Goal: Check status: Check status

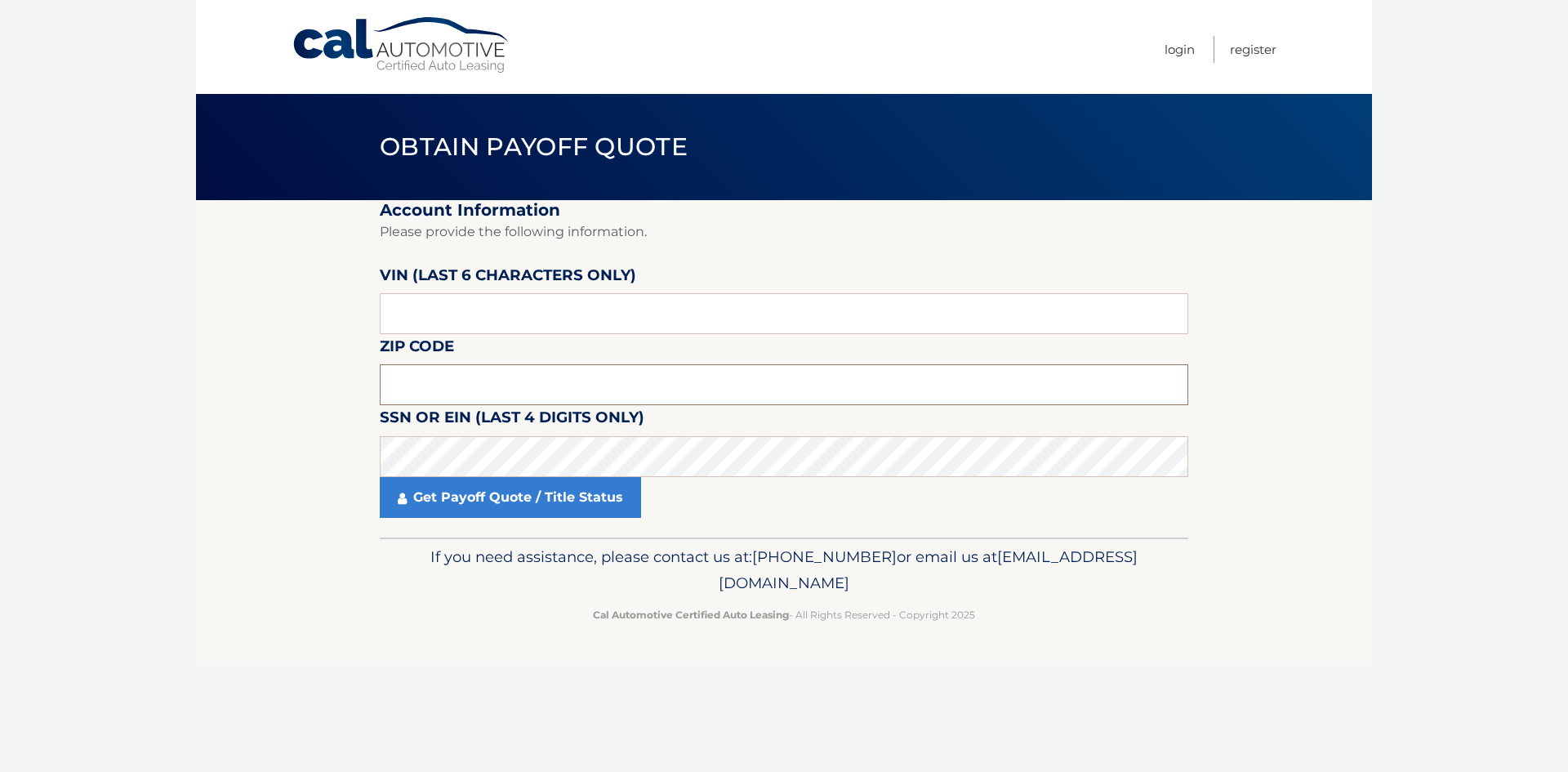
click at [439, 384] on input "text" at bounding box center [784, 385] width 809 height 41
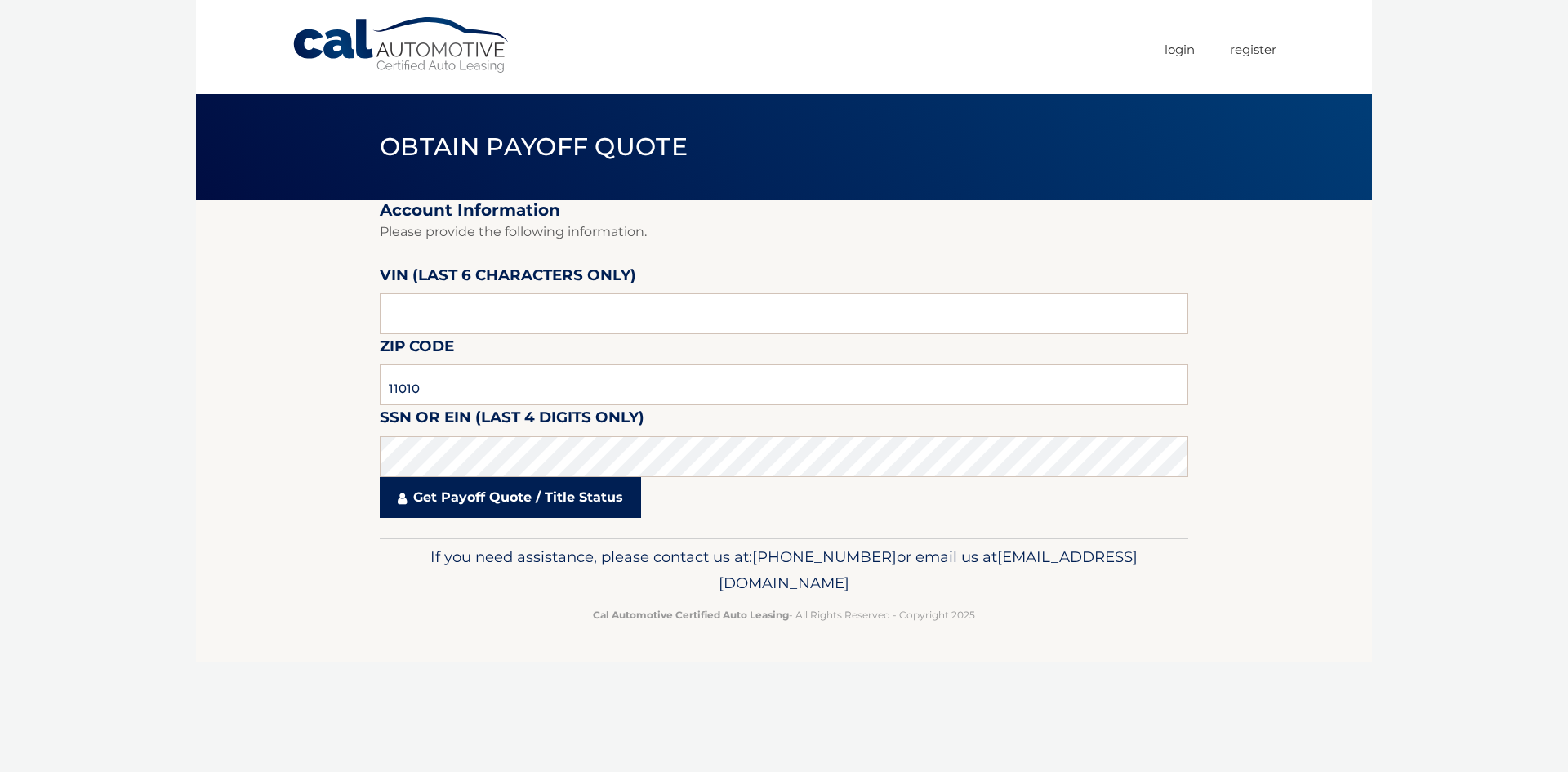
click at [474, 486] on link "Get Payoff Quote / Title Status" at bounding box center [511, 498] width 262 height 41
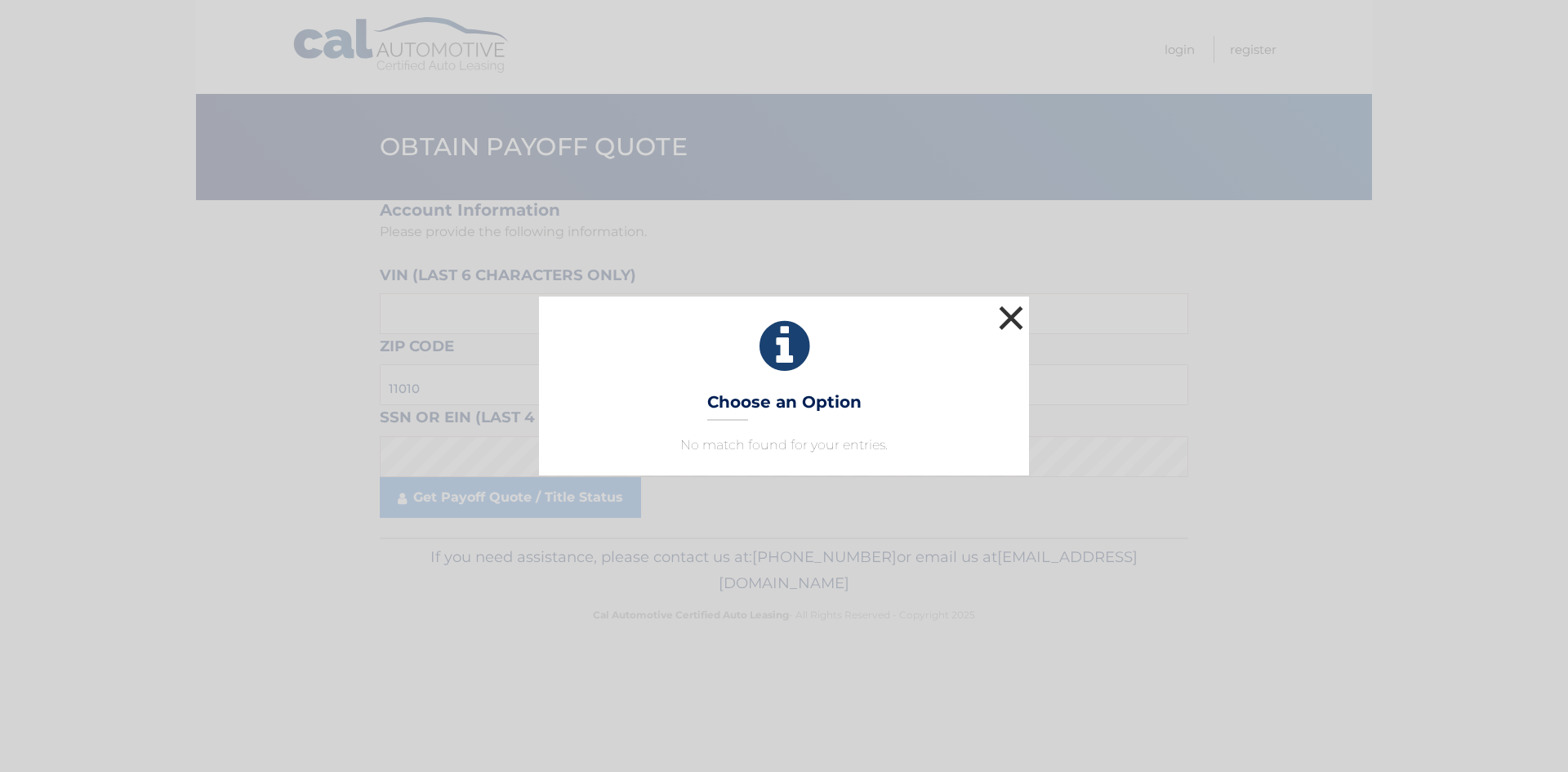
click at [1018, 302] on button "×" at bounding box center [1011, 318] width 33 height 33
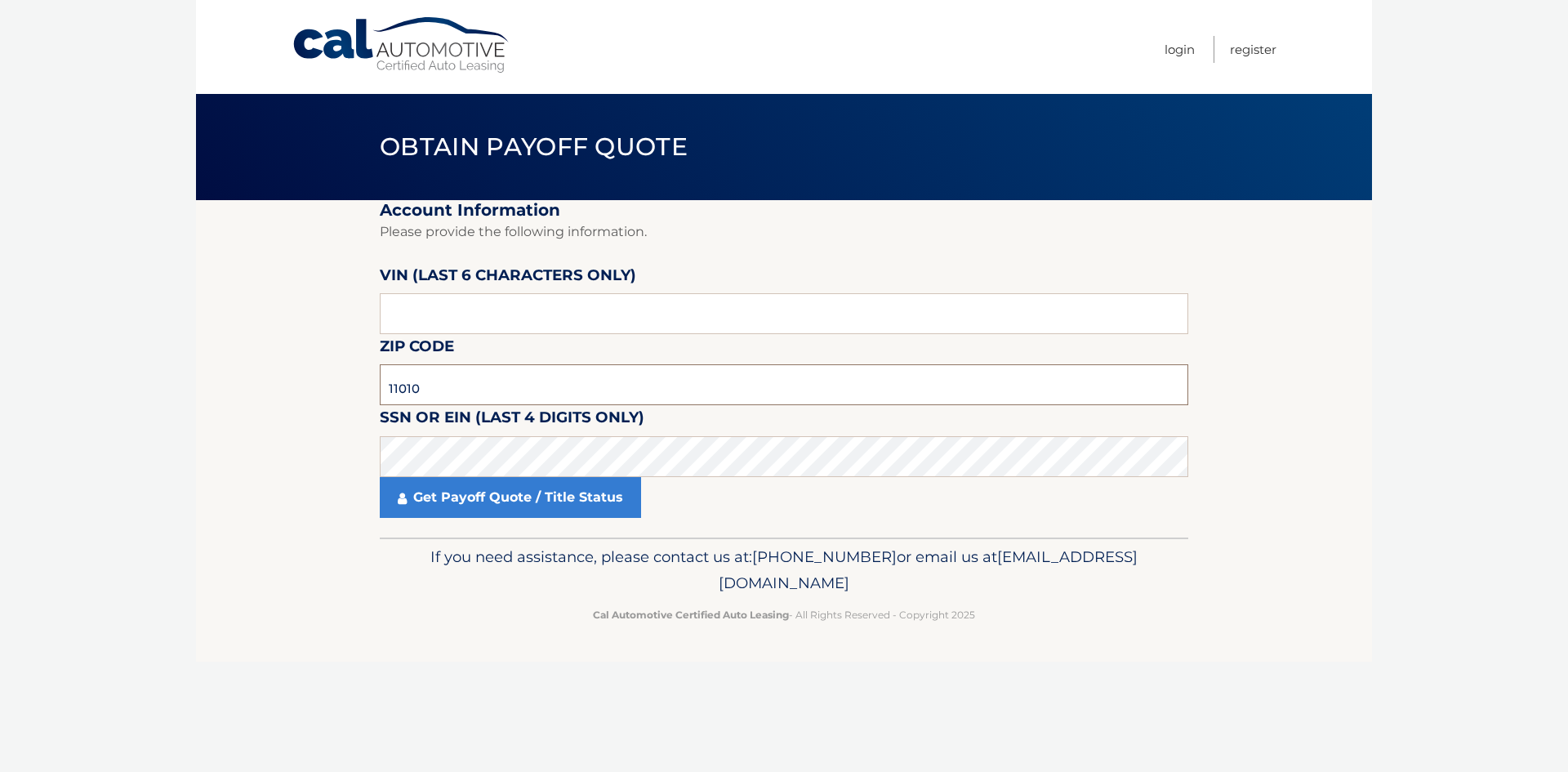
click at [411, 392] on input "11010" at bounding box center [784, 385] width 809 height 41
type input "11001"
click at [550, 503] on link "Get Payoff Quote / Title Status" at bounding box center [511, 498] width 262 height 41
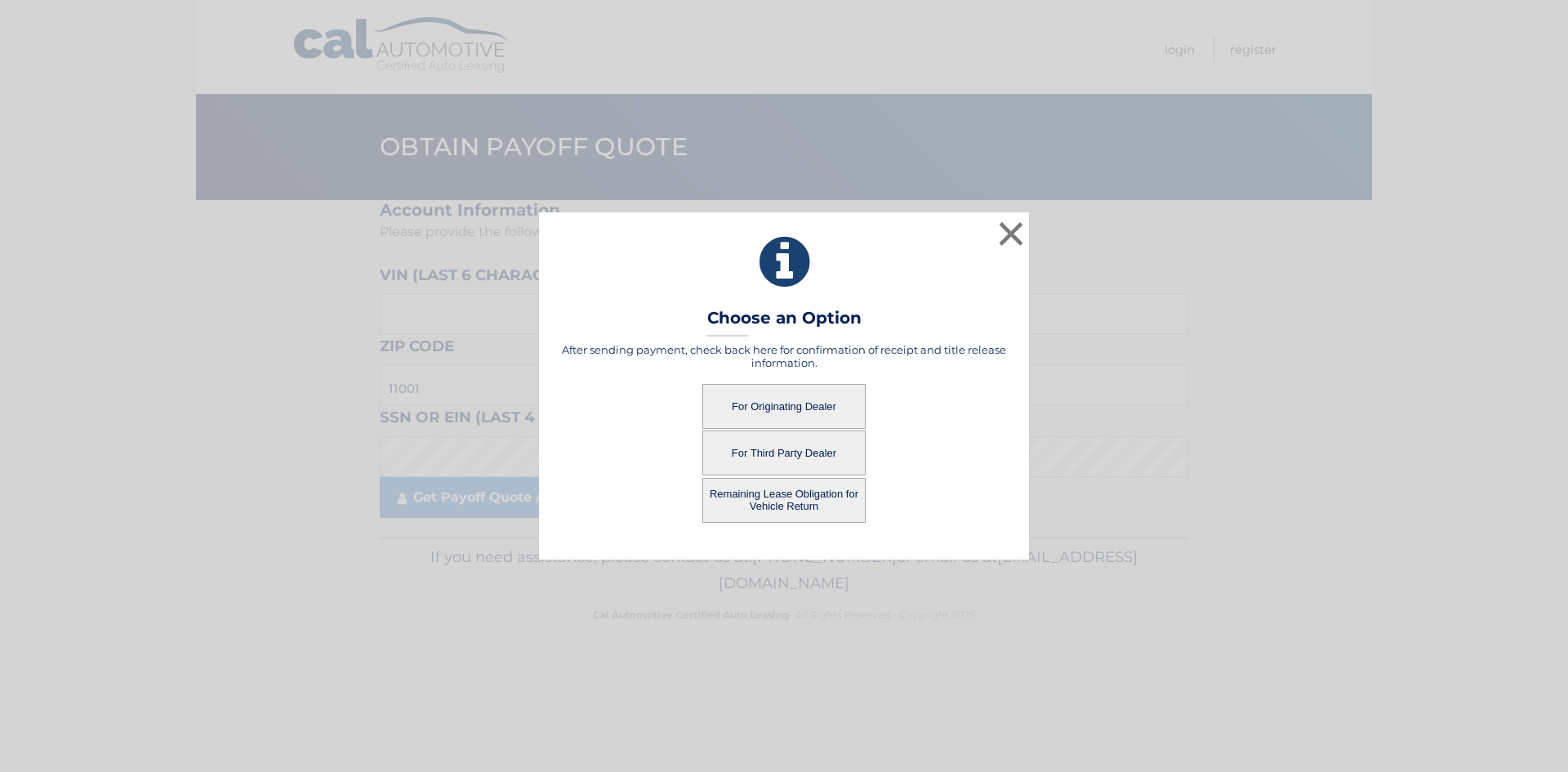
click at [825, 400] on button "For Originating Dealer" at bounding box center [784, 407] width 164 height 45
drag, startPoint x: 831, startPoint y: 401, endPoint x: 830, endPoint y: 393, distance: 8.1
click at [832, 391] on button "For Originating Dealer" at bounding box center [784, 407] width 164 height 45
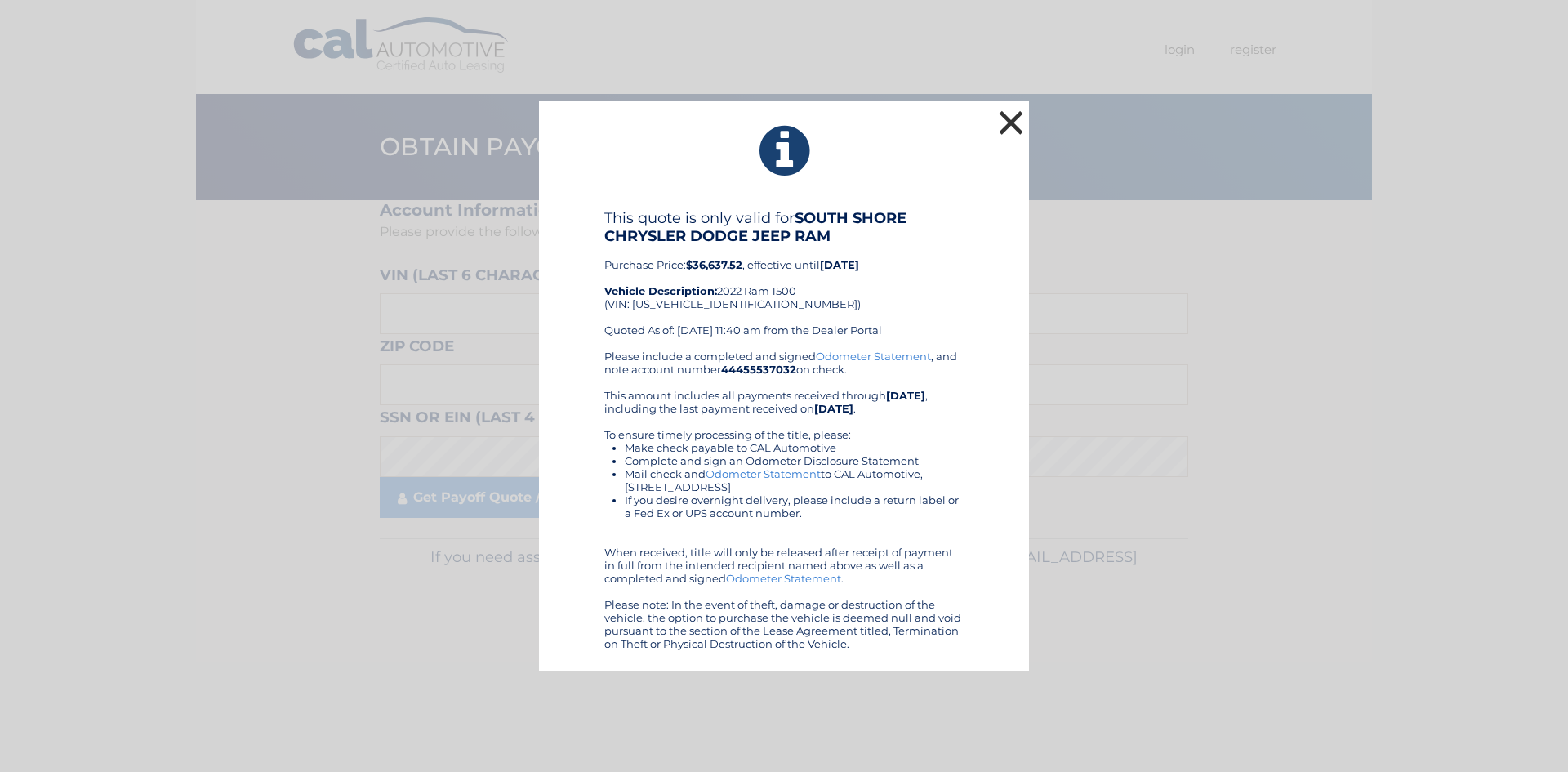
drag, startPoint x: 1000, startPoint y: 118, endPoint x: 996, endPoint y: 128, distance: 10.8
click at [1000, 118] on button "×" at bounding box center [1011, 123] width 33 height 33
